Goal: Transaction & Acquisition: Obtain resource

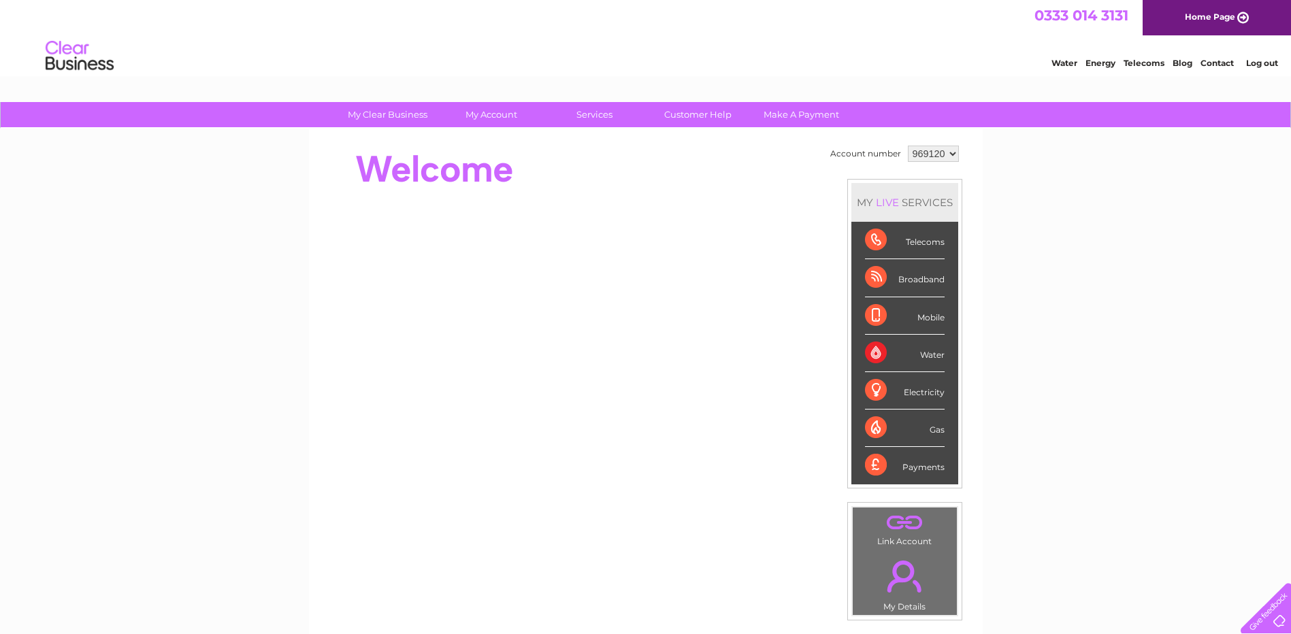
click at [1261, 63] on link "Log out" at bounding box center [1262, 63] width 32 height 10
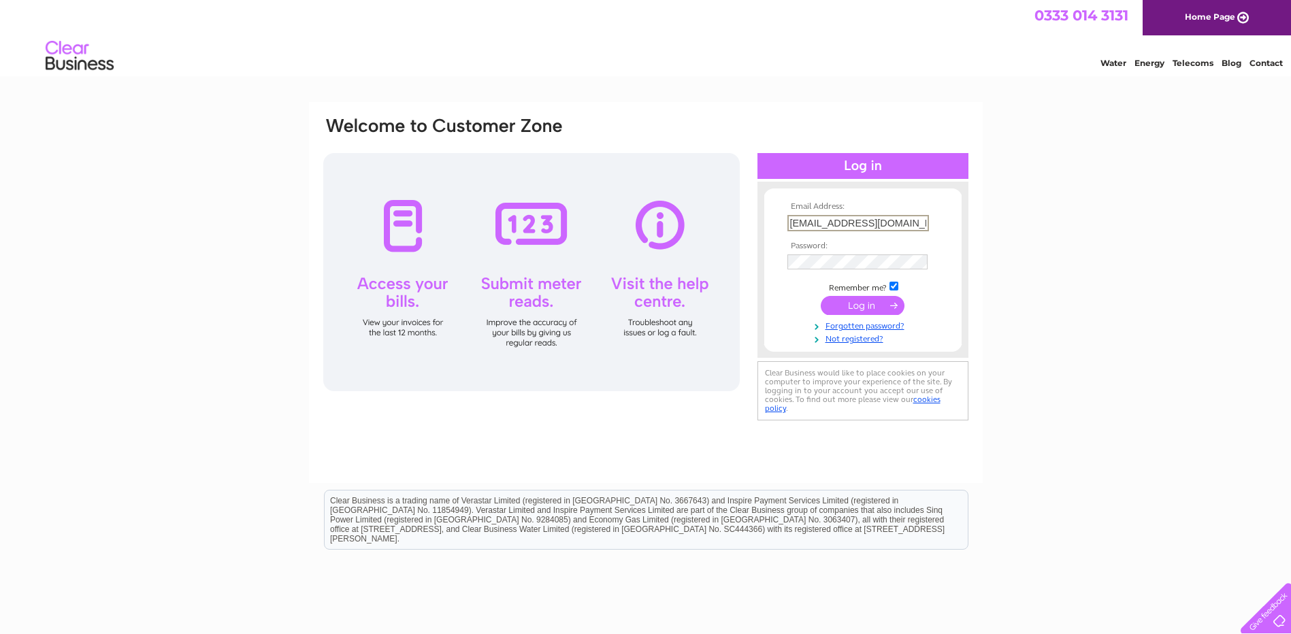
click at [900, 220] on input "trevoropium@gmail.com" at bounding box center [859, 223] width 142 height 16
type input "t"
click at [1120, 342] on div "Email Address: Password:" at bounding box center [645, 409] width 1291 height 614
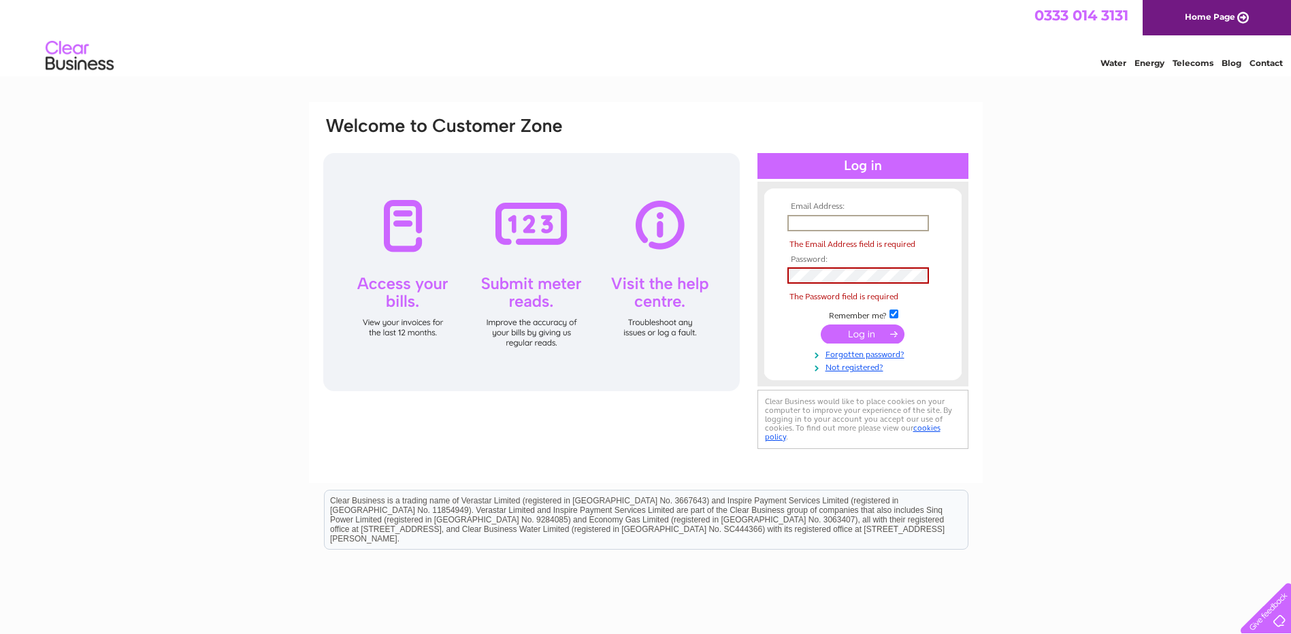
paste input "Lx2023lanark@gmail.com"
type input "Lx2023lanark@gmail.com"
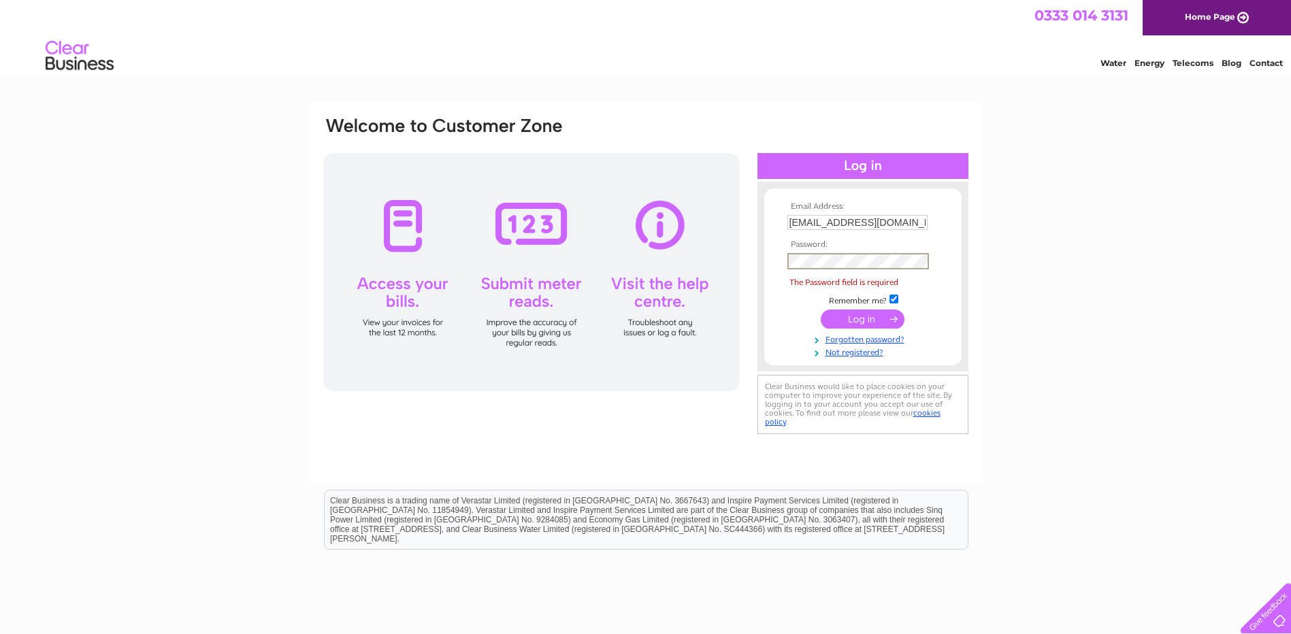
click at [1069, 475] on div "Email Address: Lx2023lanark@gmail.com Password: Forgotten password?" at bounding box center [645, 409] width 1291 height 614
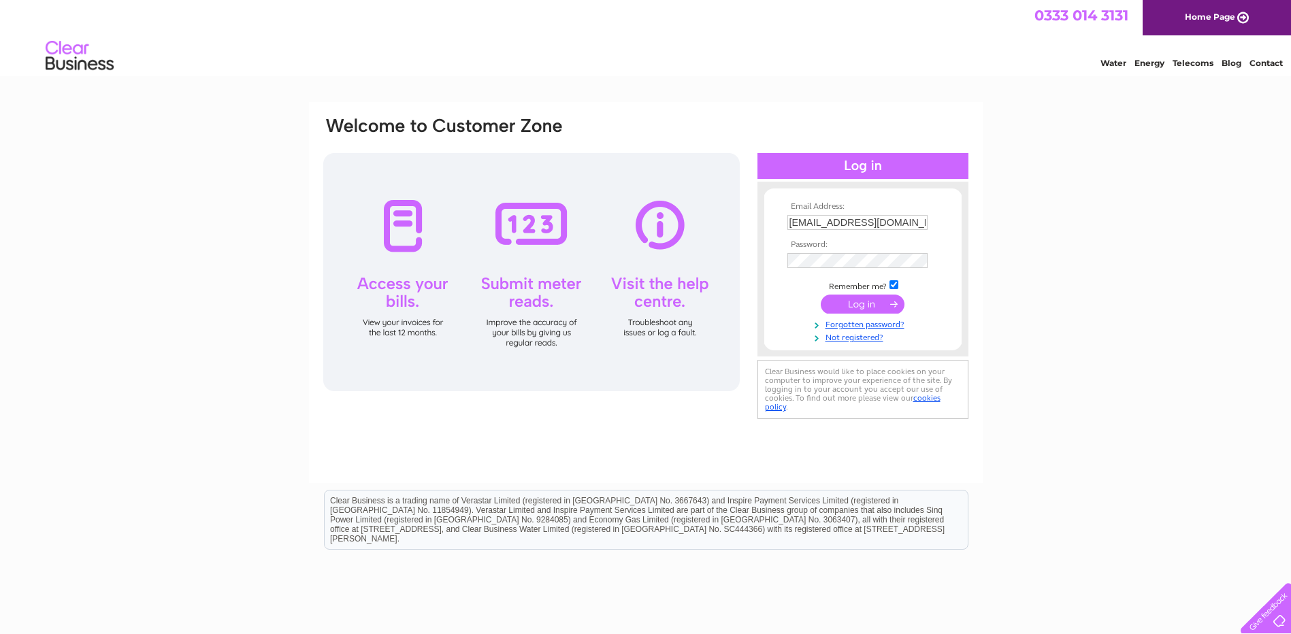
click at [852, 301] on input "submit" at bounding box center [863, 304] width 84 height 19
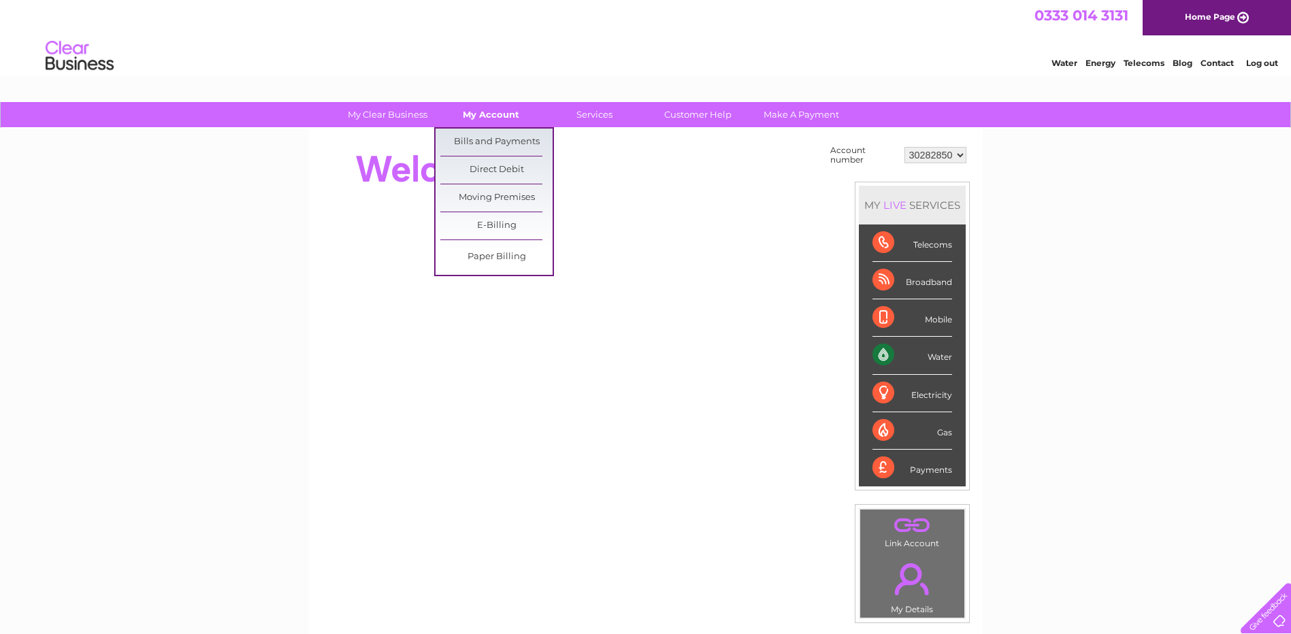
click at [491, 114] on link "My Account" at bounding box center [491, 114] width 112 height 25
click at [491, 133] on link "Bills and Payments" at bounding box center [496, 142] width 112 height 27
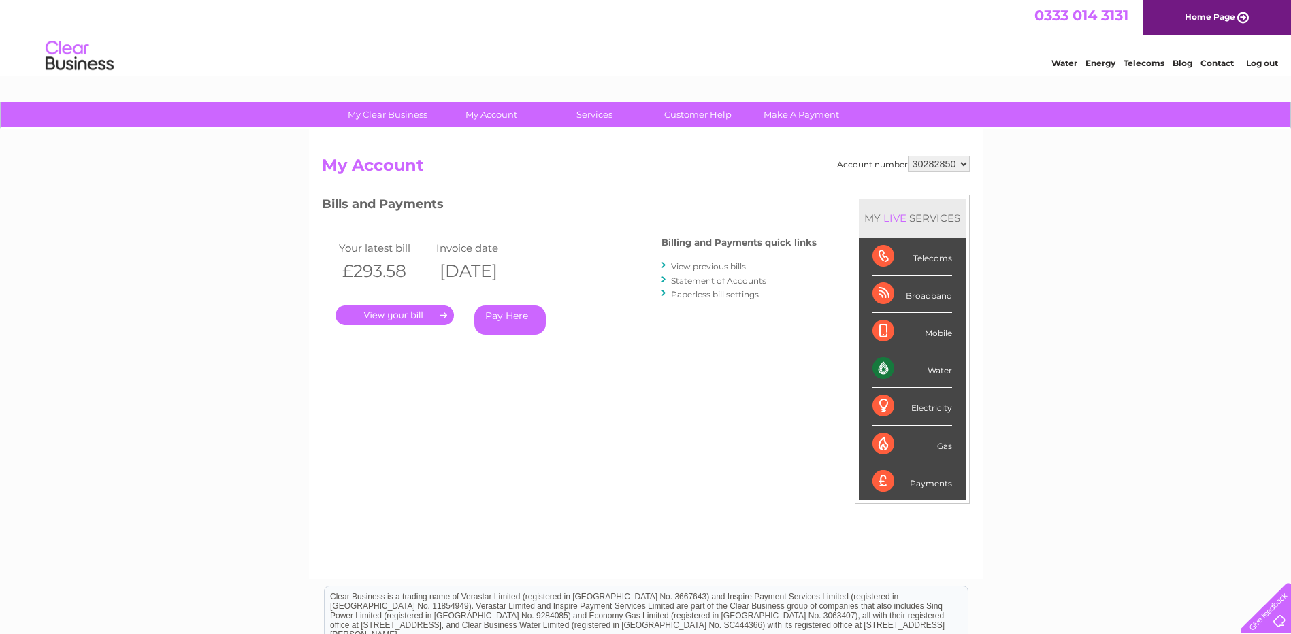
click at [687, 265] on link "View previous bills" at bounding box center [708, 266] width 75 height 10
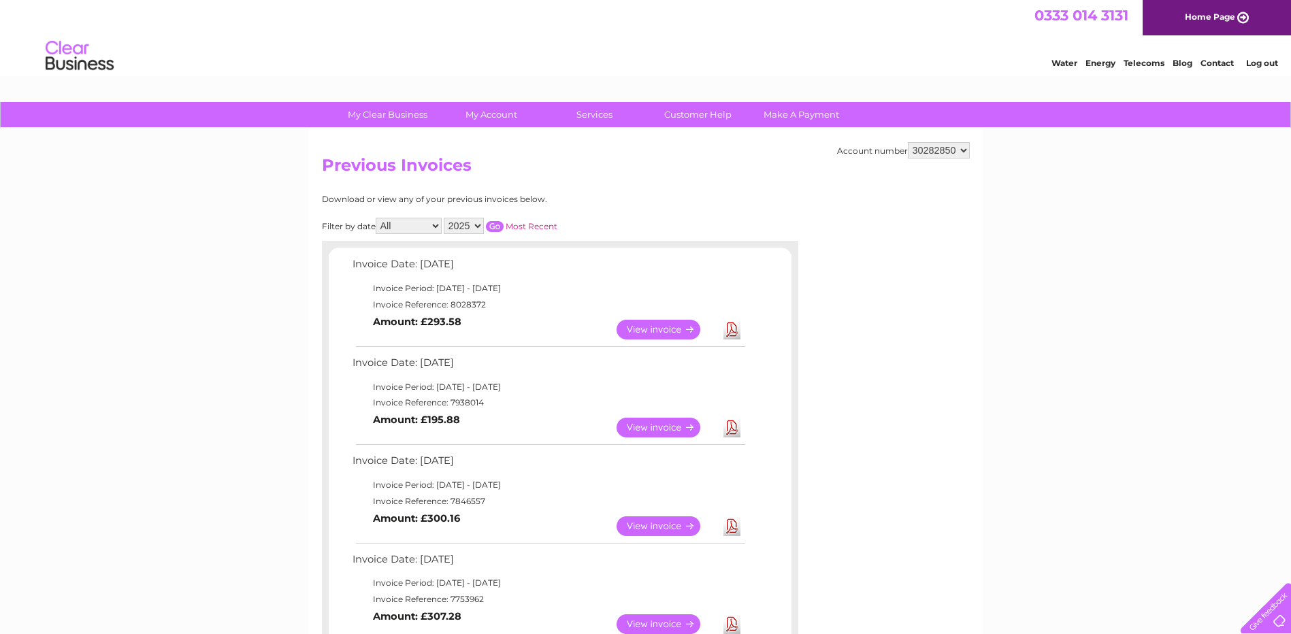
click at [732, 534] on link "Download" at bounding box center [732, 527] width 17 height 20
click at [732, 426] on link "Download" at bounding box center [732, 428] width 17 height 20
click at [731, 333] on link "Download" at bounding box center [732, 330] width 17 height 20
